Goal: Transaction & Acquisition: Subscribe to service/newsletter

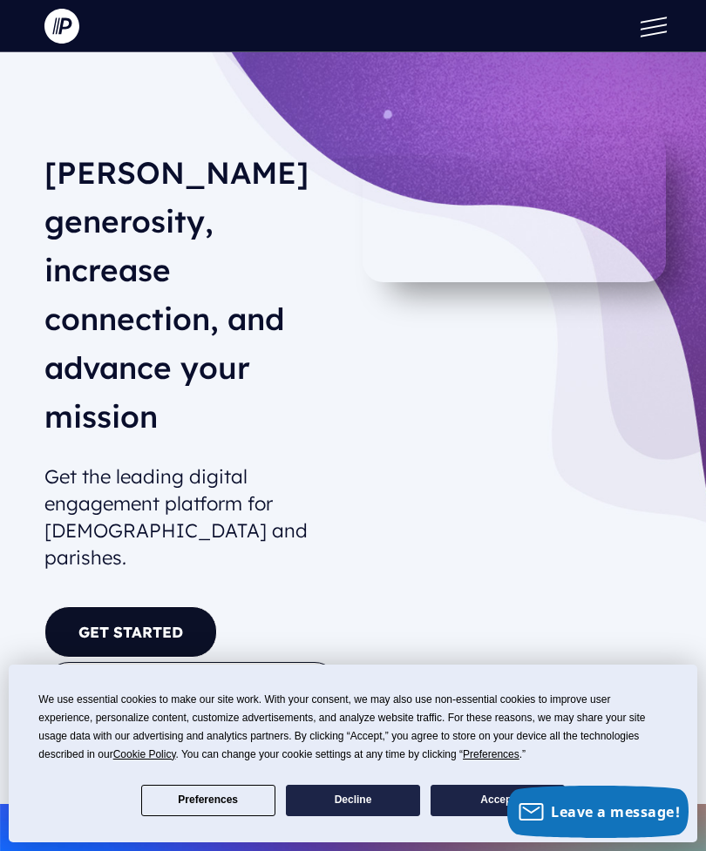
click at [166, 606] on link "GET STARTED" at bounding box center [130, 631] width 172 height 51
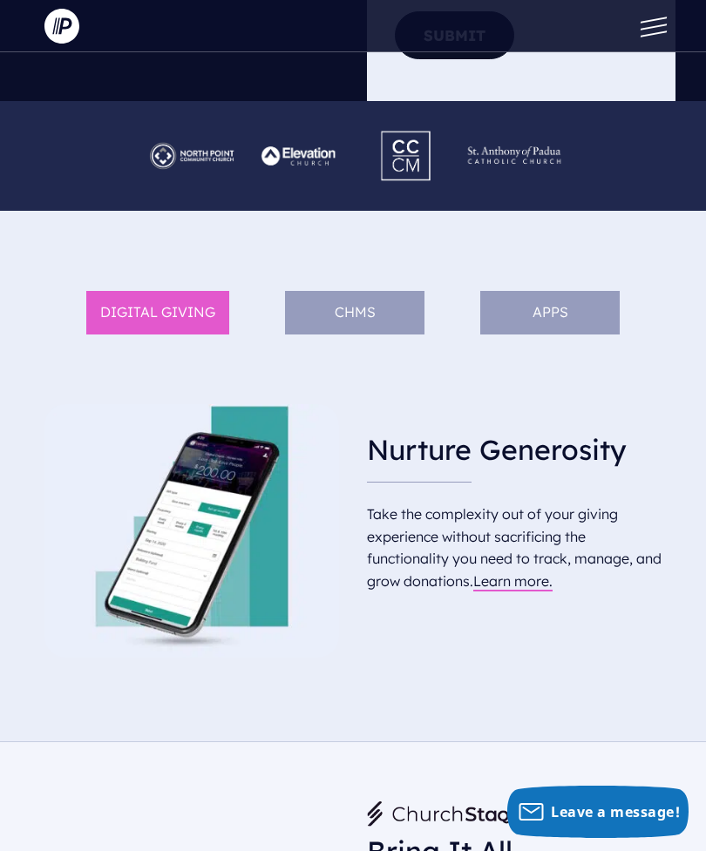
scroll to position [912, 0]
